Goal: Transaction & Acquisition: Book appointment/travel/reservation

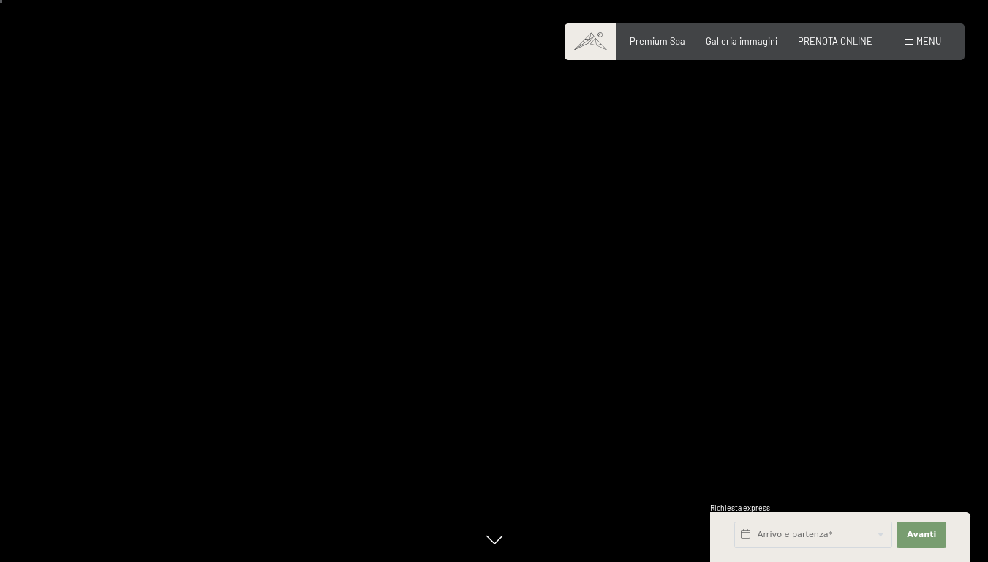
scroll to position [219, 0]
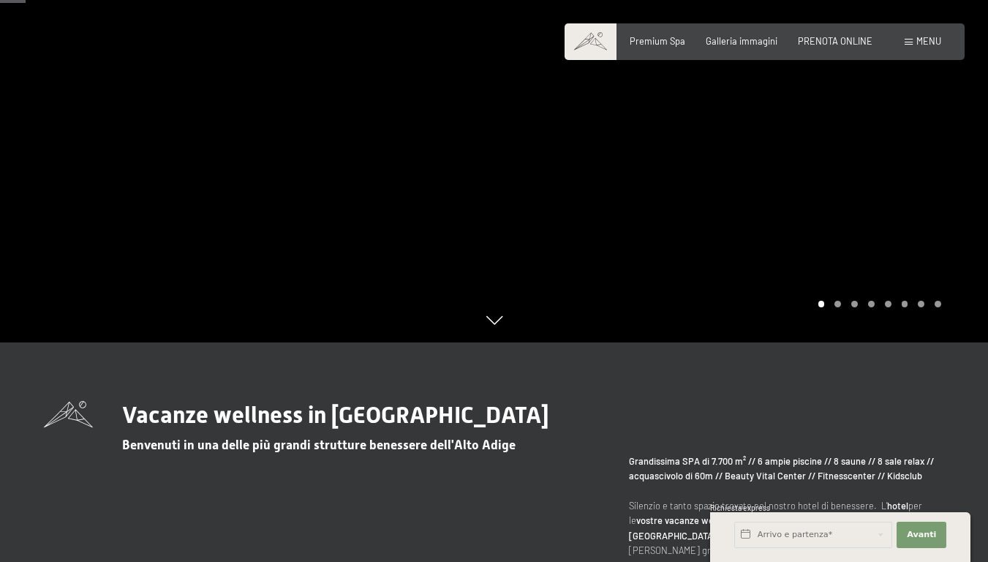
click at [582, 284] on div at bounding box center [741, 62] width 494 height 562
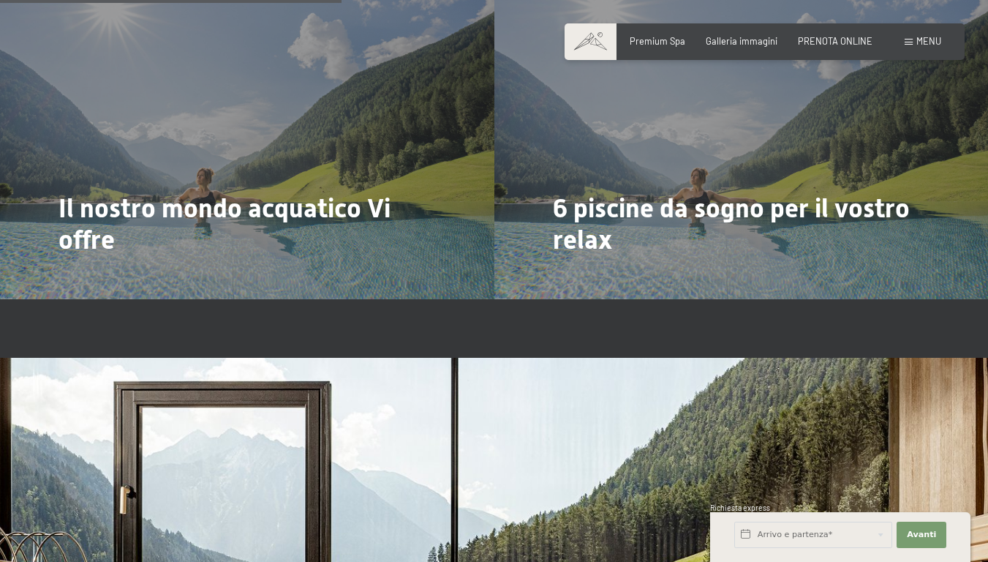
scroll to position [3218, 0]
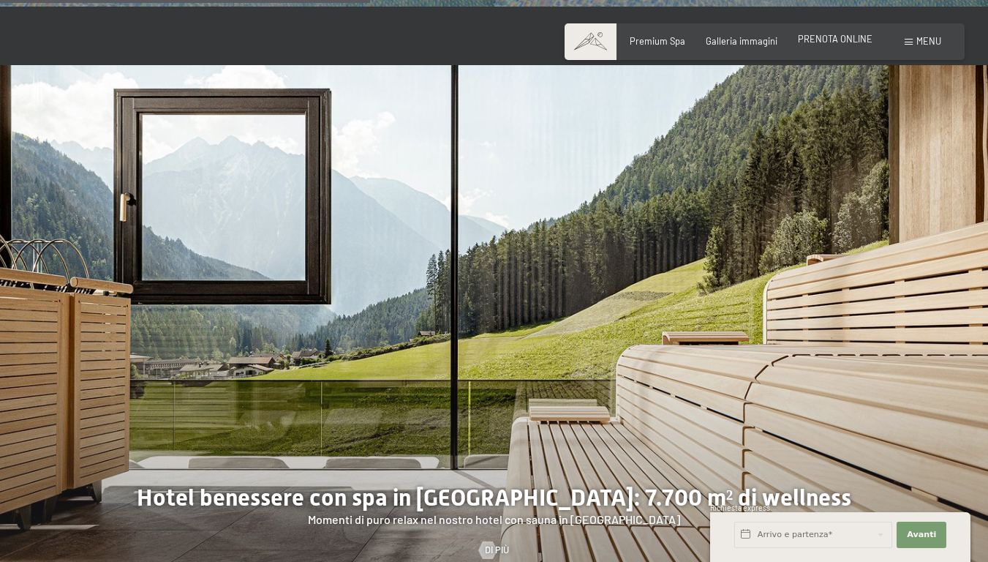
click at [826, 39] on span "PRENOTA ONLINE" at bounding box center [835, 39] width 75 height 12
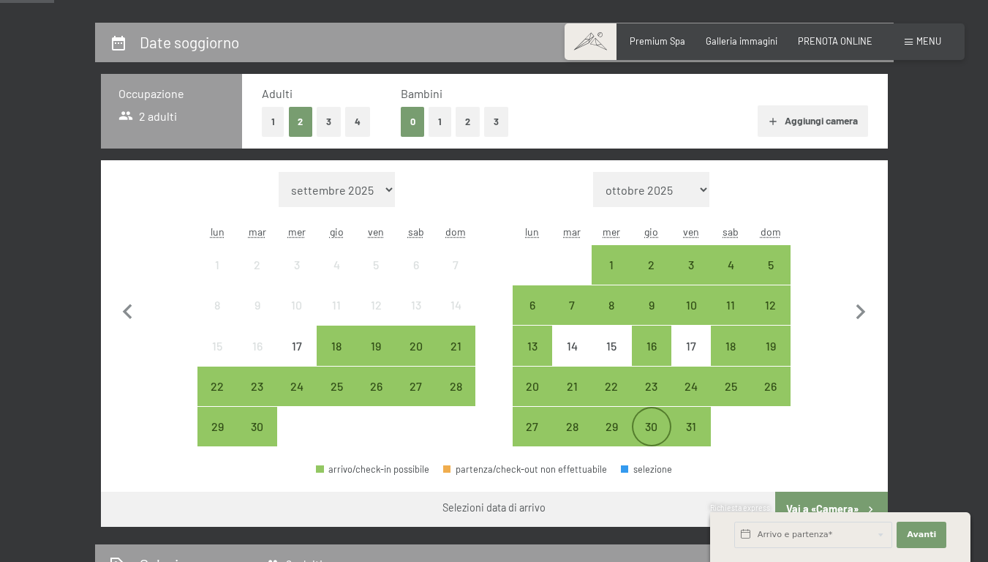
scroll to position [293, 0]
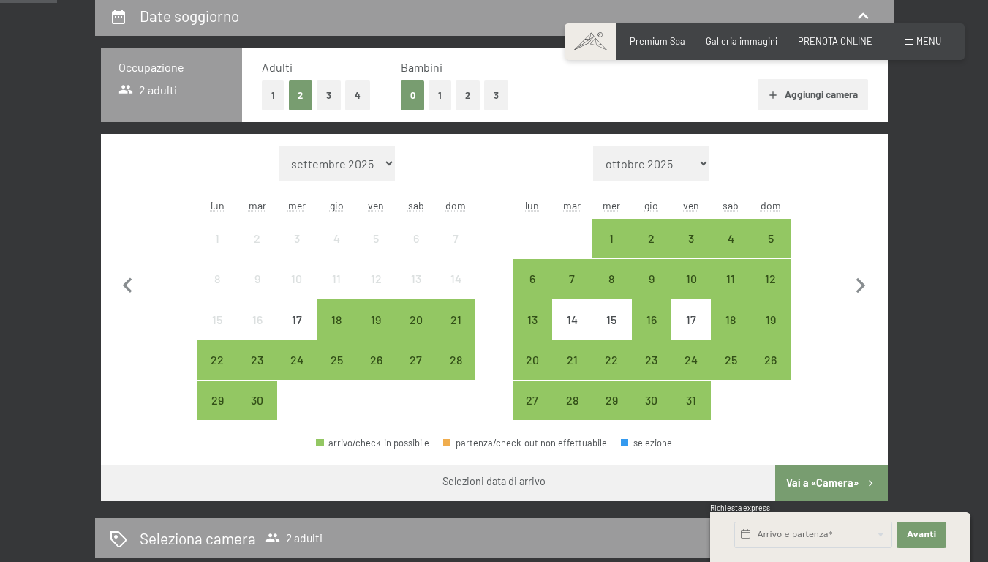
drag, startPoint x: 379, startPoint y: 362, endPoint x: 378, endPoint y: 400, distance: 38.0
click at [378, 400] on div at bounding box center [375, 399] width 39 height 39
click at [453, 324] on div "21" at bounding box center [455, 332] width 37 height 37
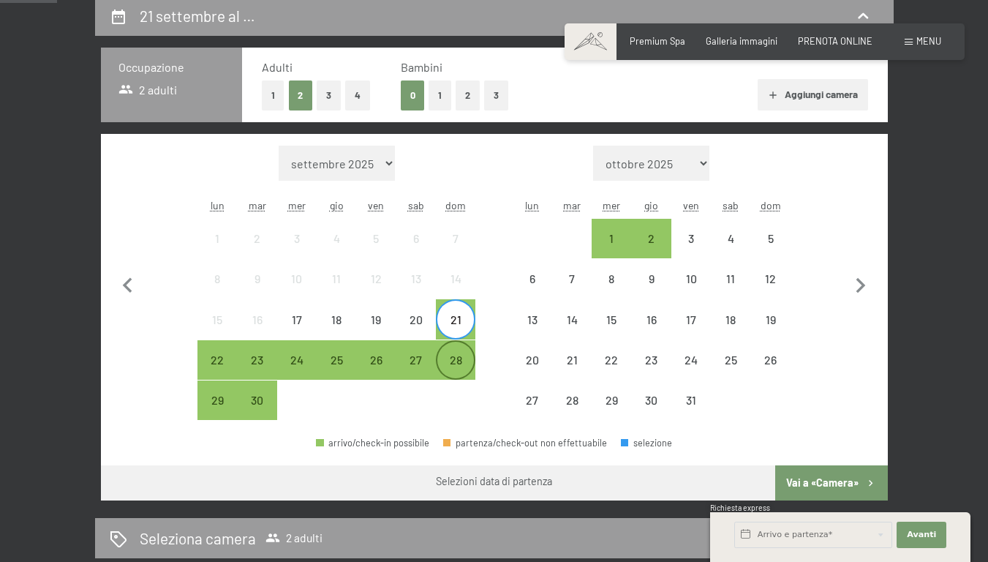
click at [460, 358] on div "28" at bounding box center [455, 372] width 37 height 37
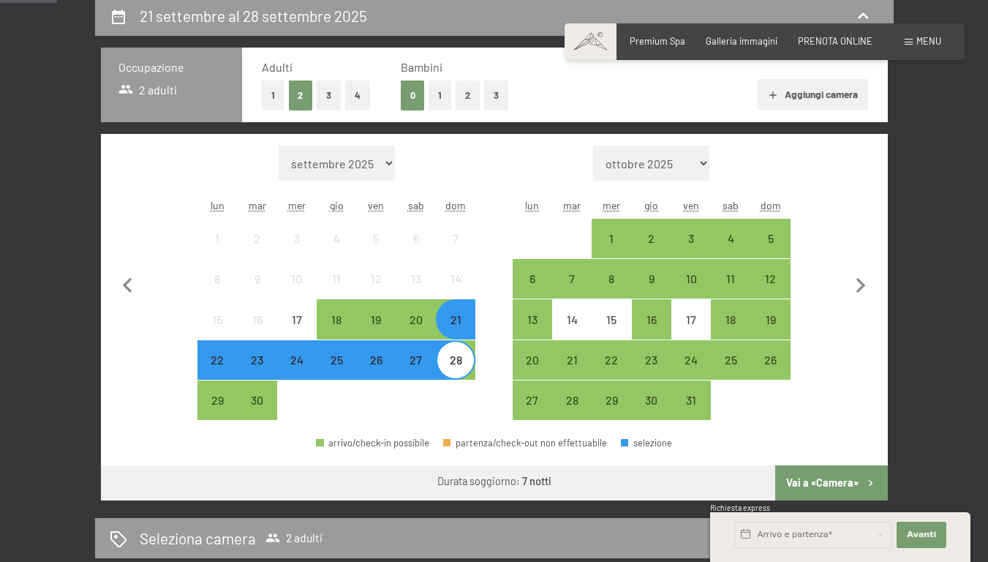
click at [460, 325] on div "21" at bounding box center [455, 332] width 37 height 37
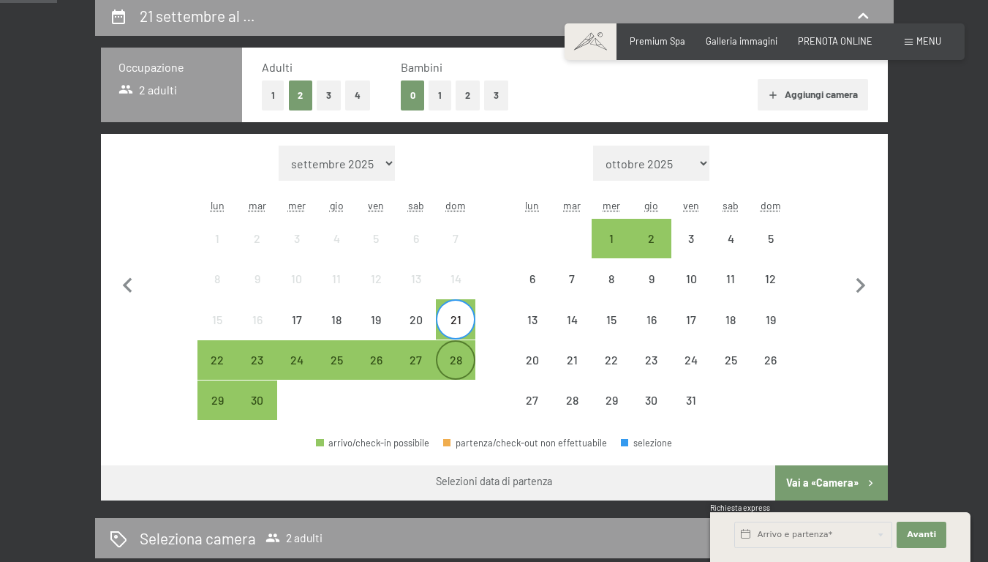
click at [461, 358] on div "28" at bounding box center [455, 372] width 37 height 37
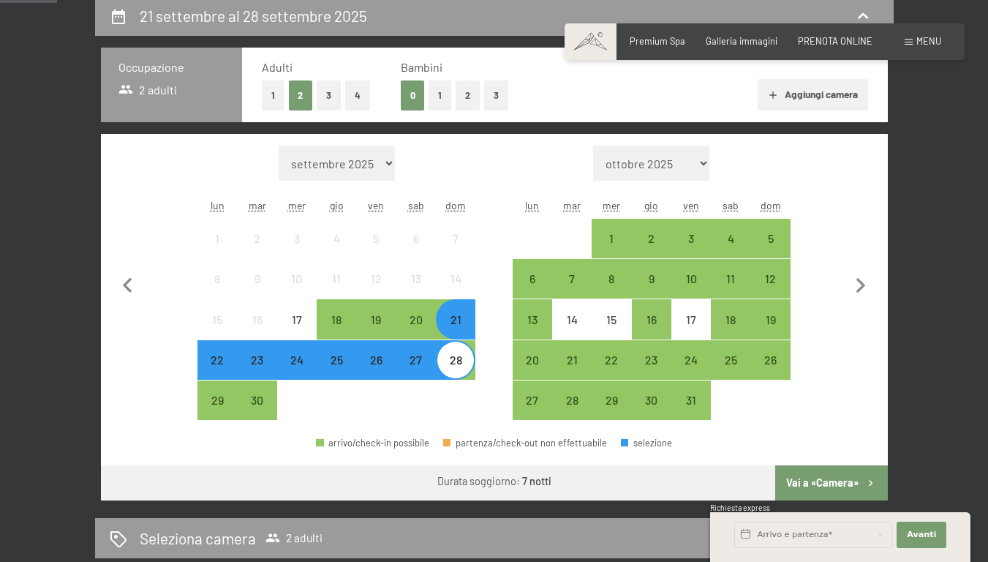
click at [842, 485] on button "Vai a «Camera»" at bounding box center [831, 482] width 112 height 35
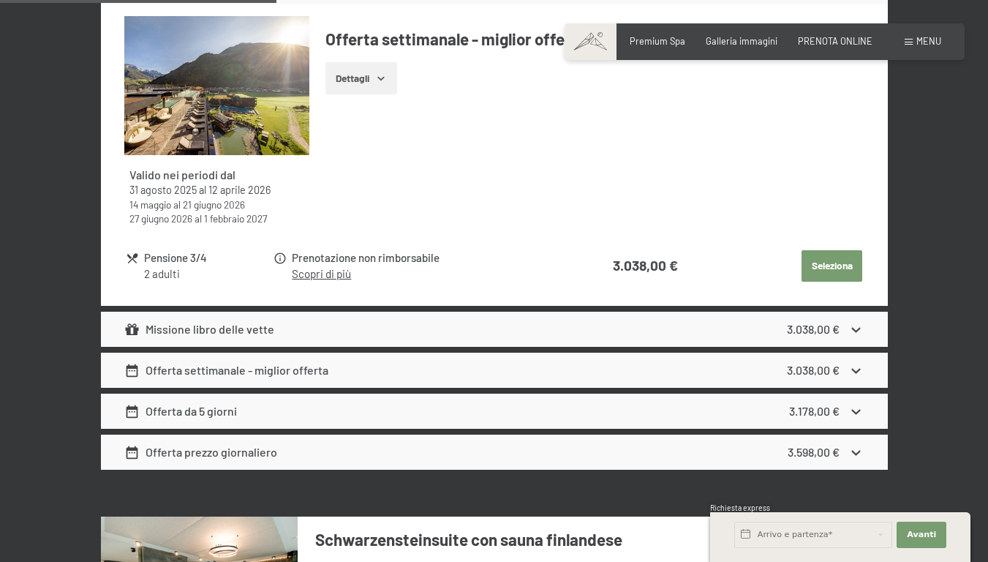
scroll to position [435, 0]
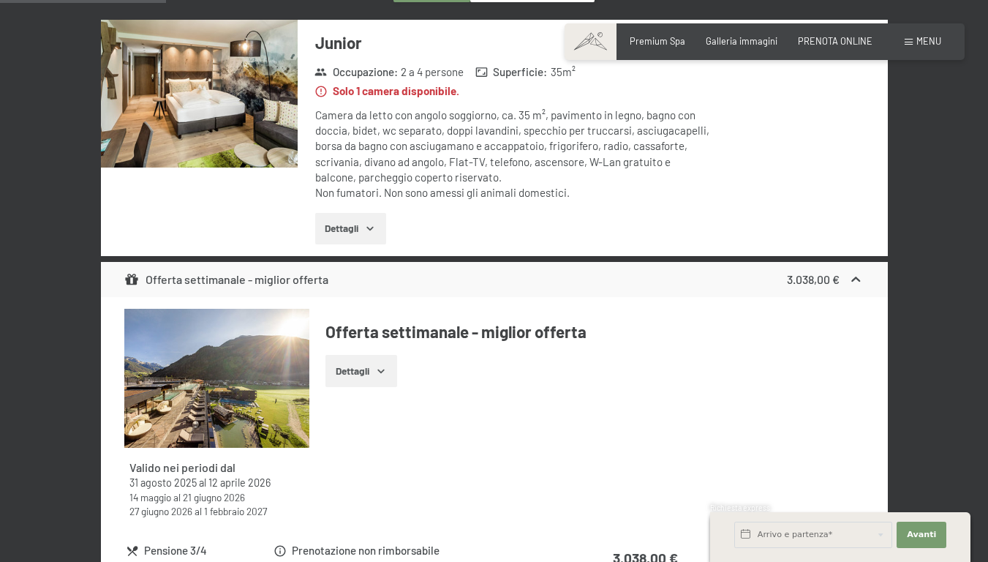
click at [362, 232] on button "Dettagli" at bounding box center [350, 229] width 71 height 32
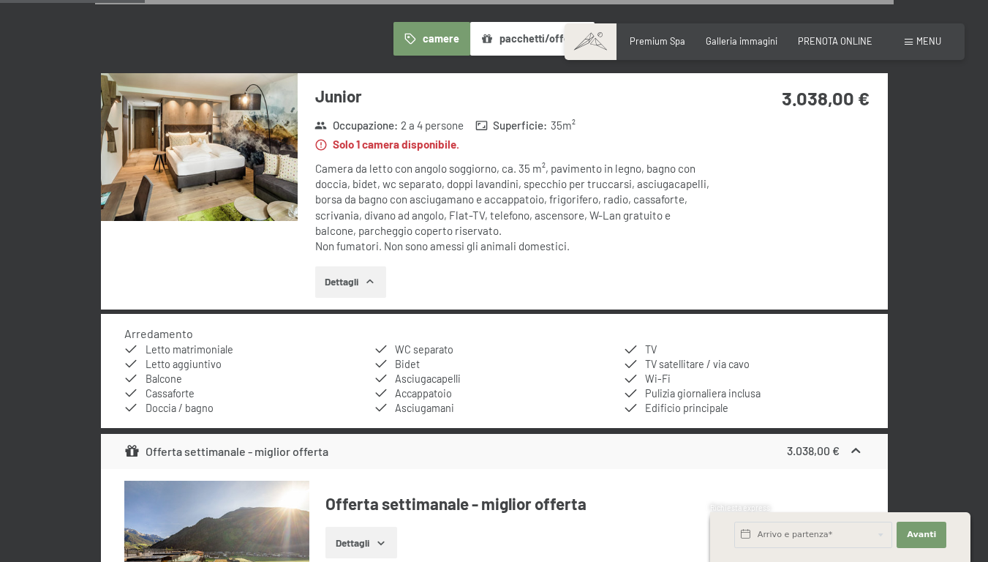
scroll to position [289, 0]
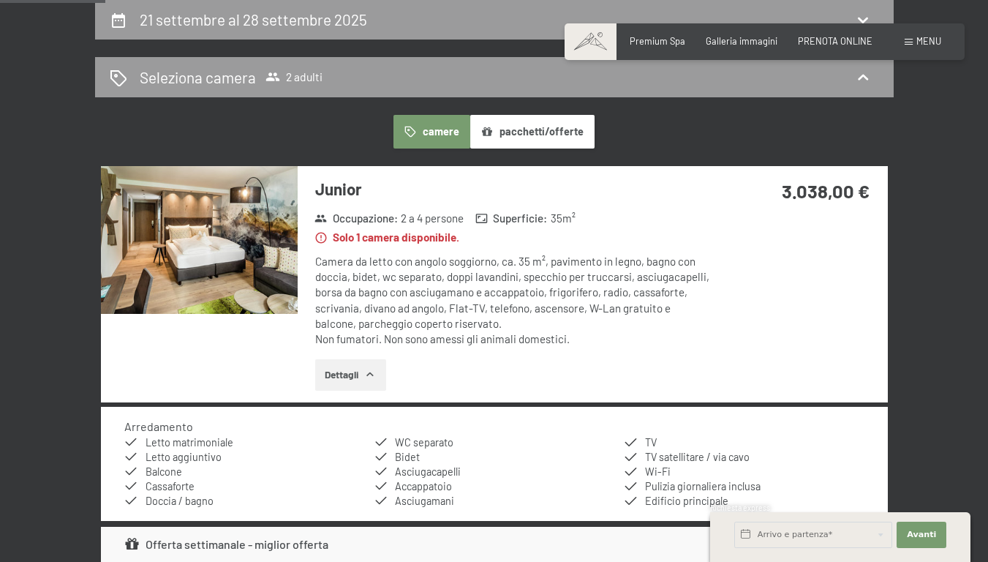
click at [557, 137] on button "pacchetti/offerte" at bounding box center [532, 132] width 124 height 34
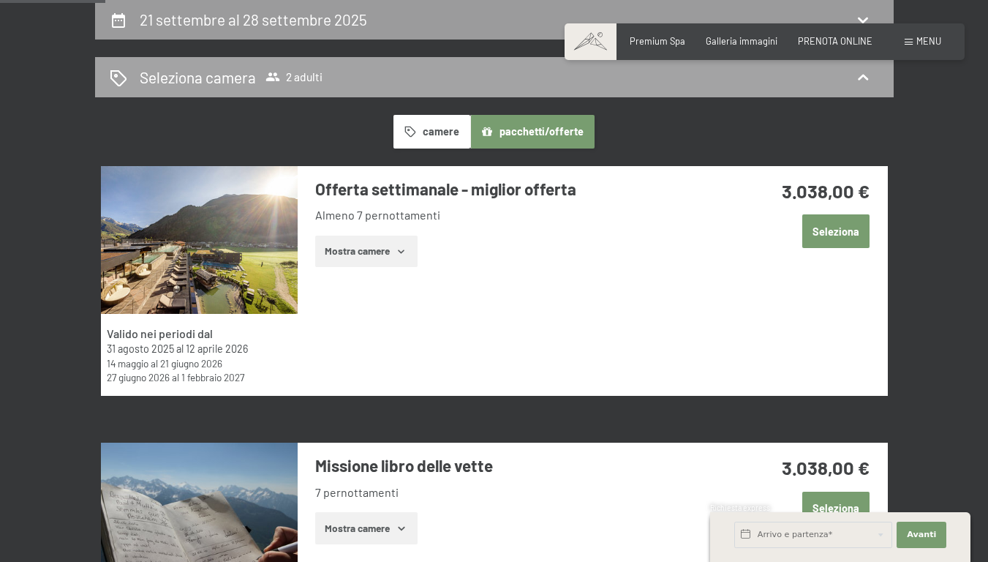
drag, startPoint x: 934, startPoint y: 141, endPoint x: 217, endPoint y: 62, distance: 721.0
click at [857, 123] on div "[DATE] al [DATE] Seleziona camera 2 adulti camere pacchetti/offerte Valido nei …" at bounding box center [494, 441] width 886 height 882
click at [61, 207] on div "[DATE] al [DATE] Seleziona camera 2 adulti camere pacchetti/offerte Valido nei …" at bounding box center [494, 441] width 886 height 882
drag, startPoint x: 928, startPoint y: 88, endPoint x: 914, endPoint y: 70, distance: 23.0
click at [914, 70] on div "[DATE] al [DATE] Seleziona camera 2 adulti camere pacchetti/offerte Valido nei …" at bounding box center [494, 441] width 886 height 882
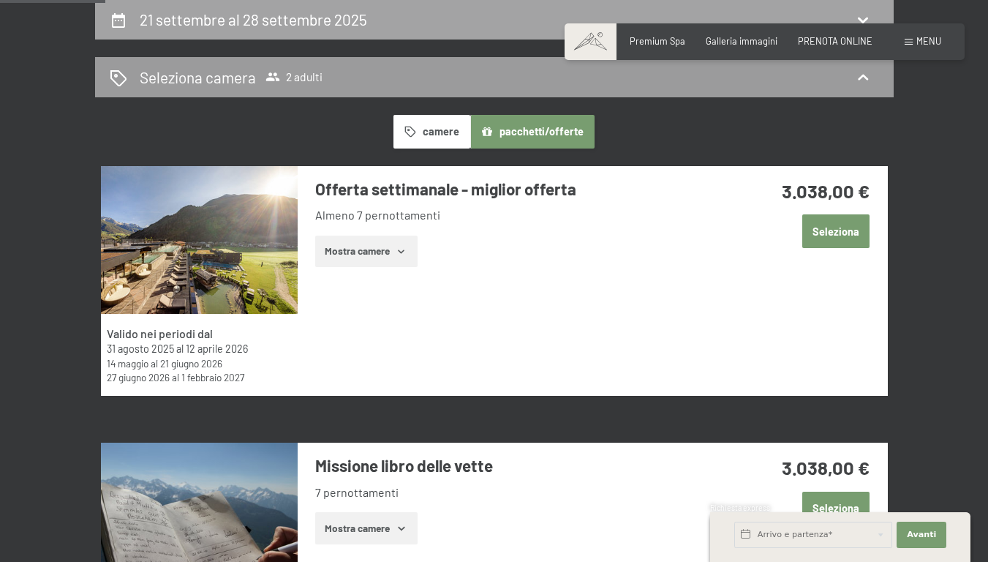
drag, startPoint x: 914, startPoint y: 70, endPoint x: 866, endPoint y: 17, distance: 72.0
click at [866, 17] on icon at bounding box center [863, 20] width 18 height 18
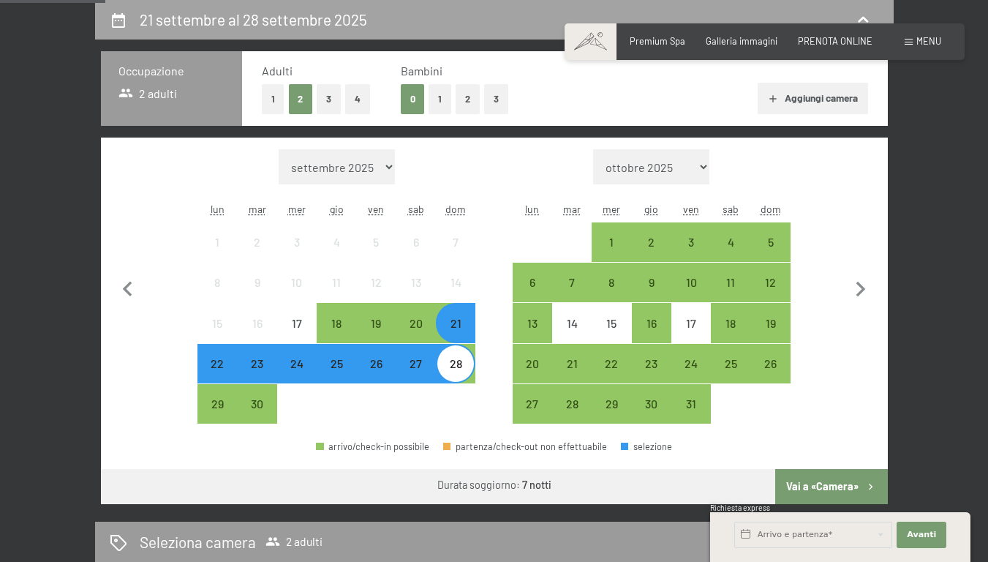
click at [866, 17] on icon at bounding box center [863, 20] width 18 height 18
